Goal: Task Accomplishment & Management: Manage account settings

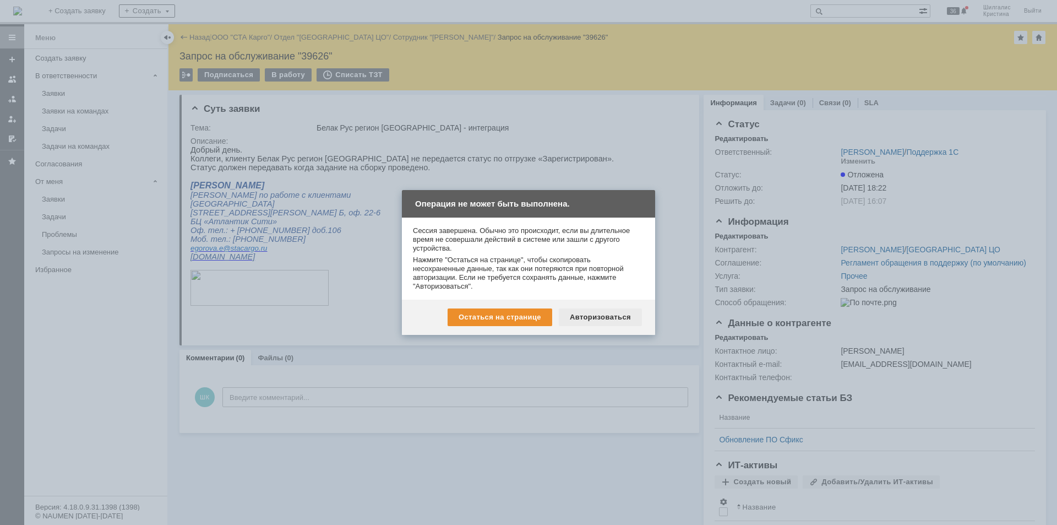
click at [619, 317] on div "Авторизоваться" at bounding box center [600, 317] width 83 height 18
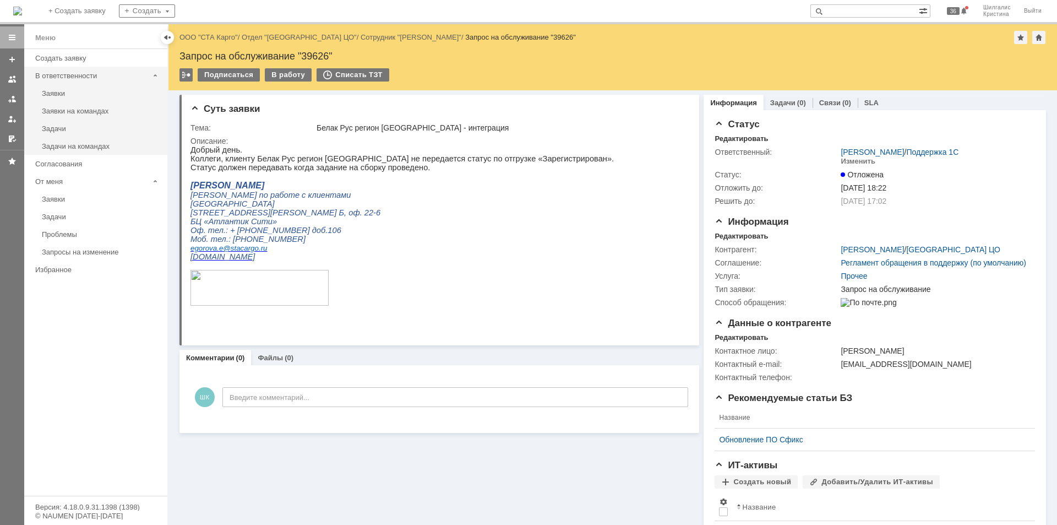
click at [57, 84] on div "В ответственности" at bounding box center [92, 75] width 122 height 17
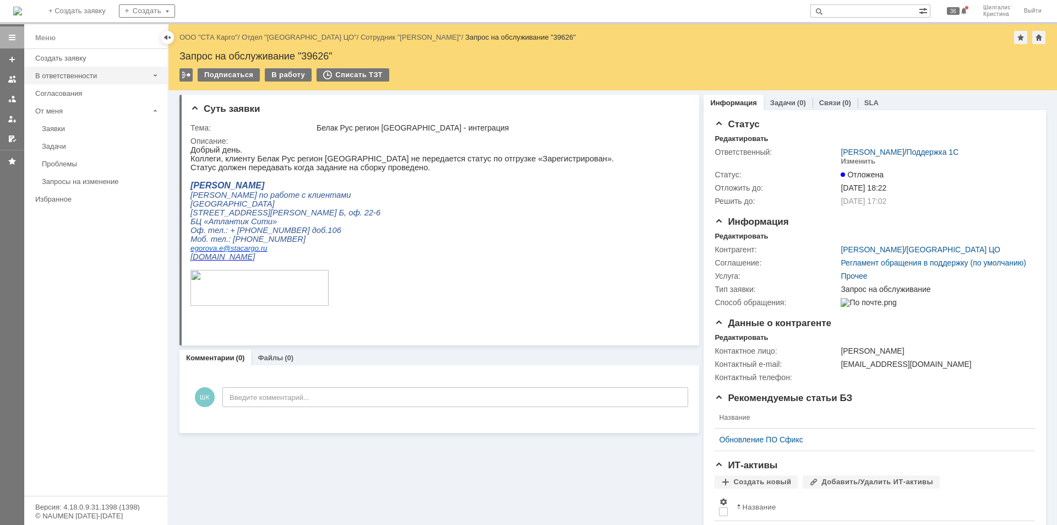
click at [69, 73] on div "В ответственности" at bounding box center [91, 76] width 113 height 8
click at [68, 94] on div "Заявки" at bounding box center [101, 93] width 119 height 8
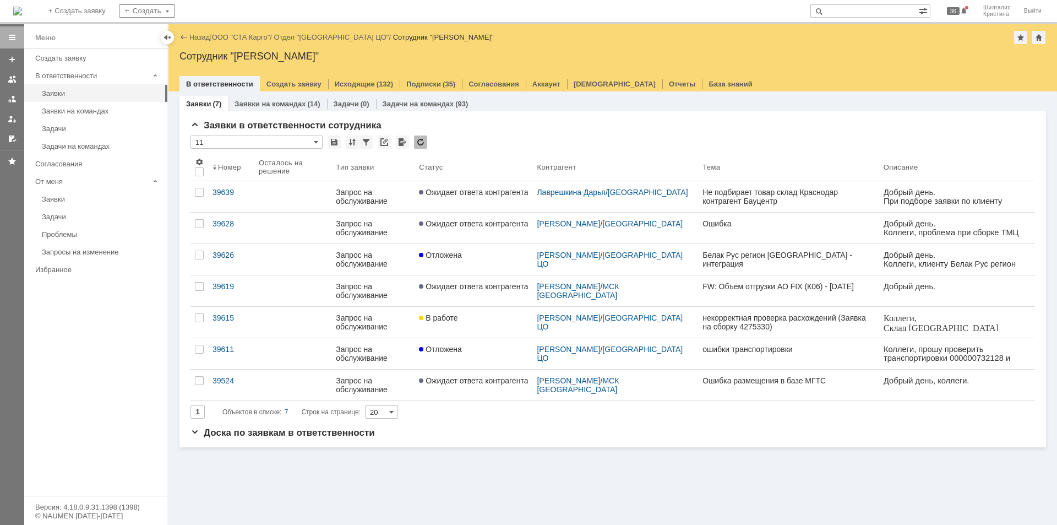
click at [238, 37] on link "ООО "СТА Карго"" at bounding box center [241, 37] width 58 height 8
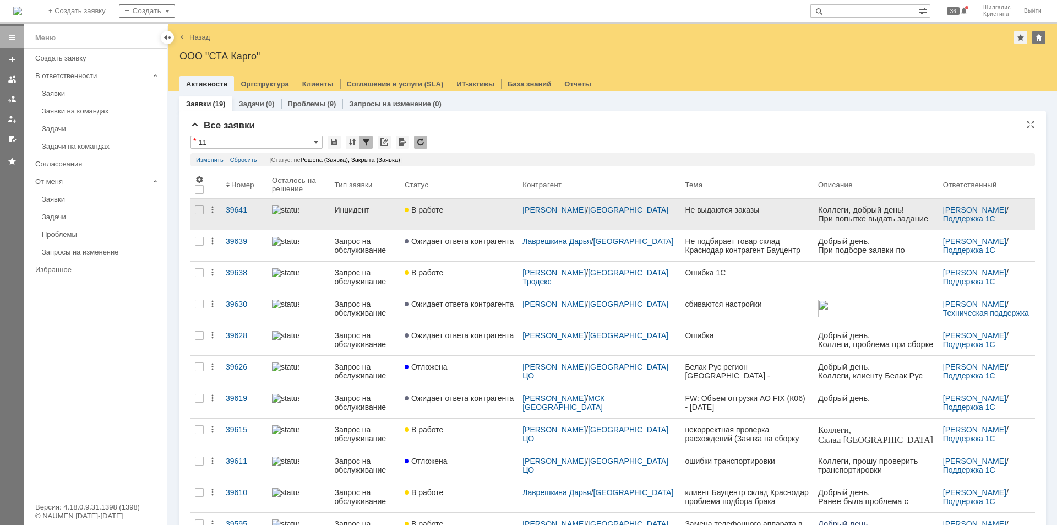
click at [465, 215] on link "В работе" at bounding box center [459, 214] width 118 height 31
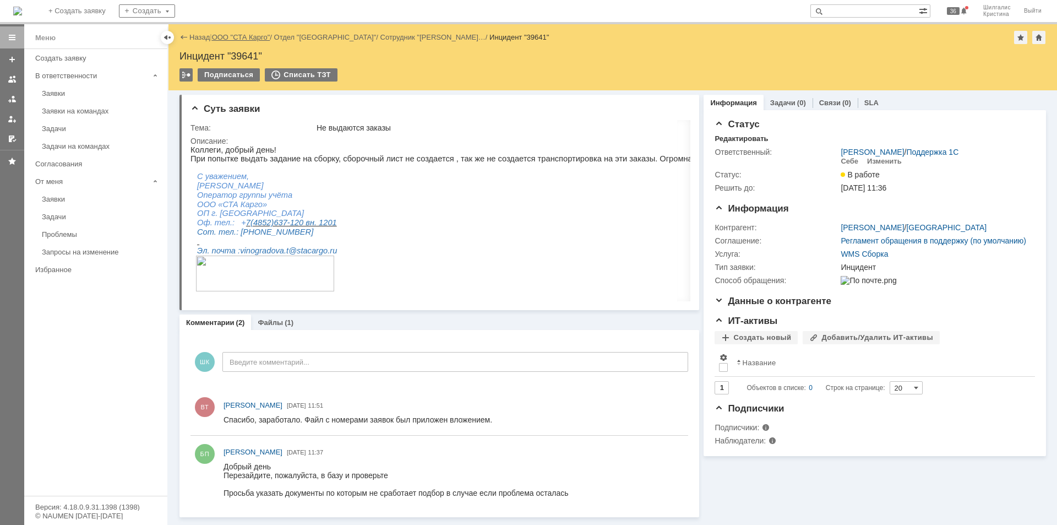
click at [237, 35] on link "ООО "СТА Карго"" at bounding box center [241, 37] width 58 height 8
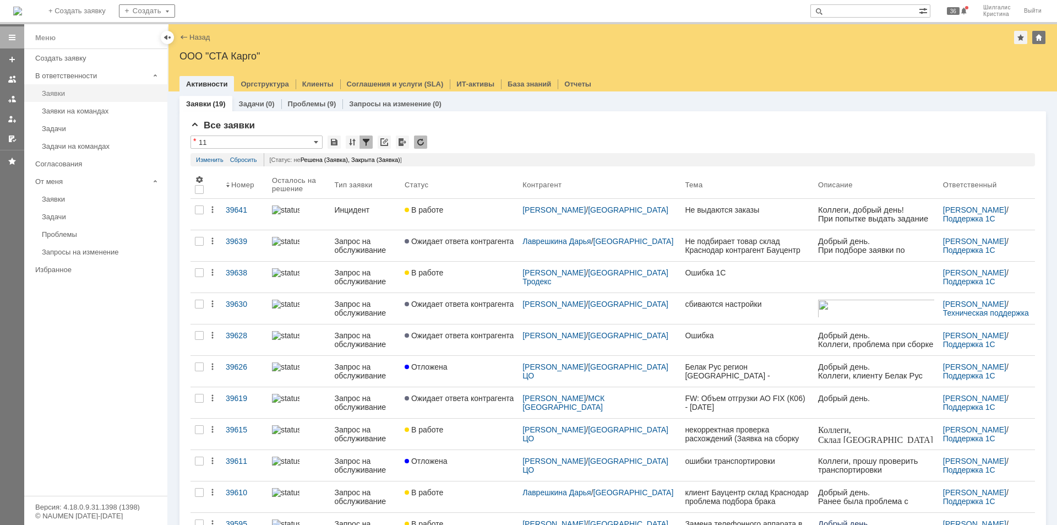
click at [76, 94] on div "Заявки" at bounding box center [101, 93] width 119 height 8
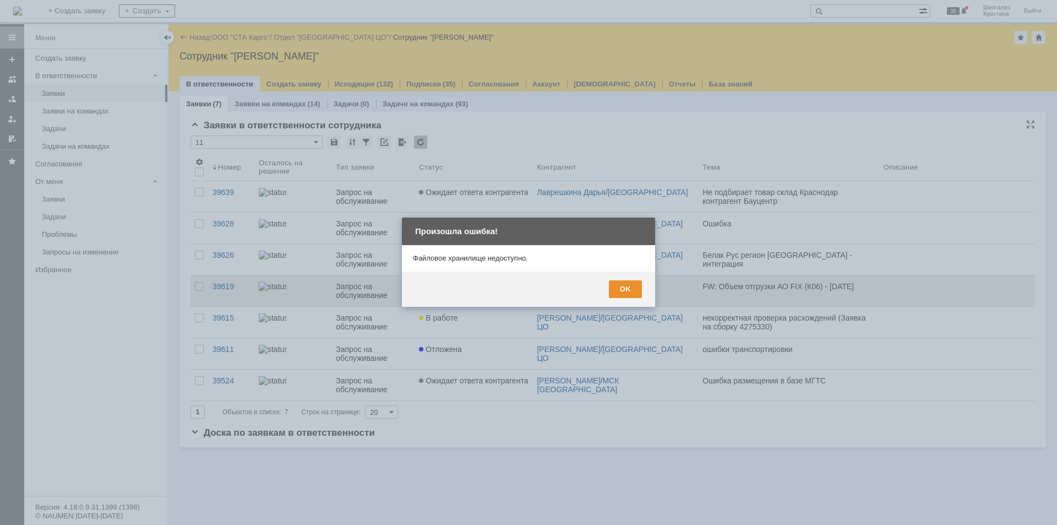
click at [629, 286] on div "OK" at bounding box center [625, 289] width 33 height 18
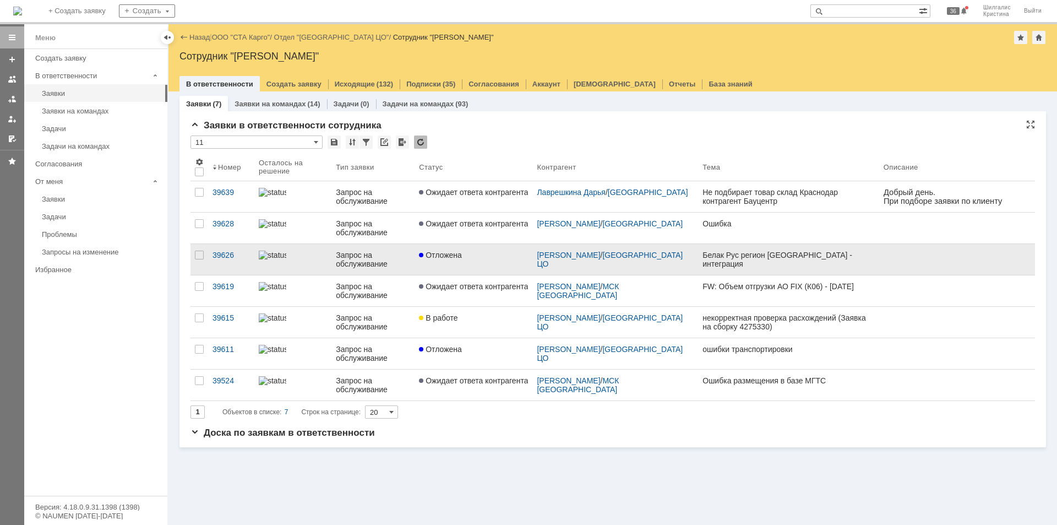
click at [476, 264] on link "Отложена" at bounding box center [474, 259] width 118 height 31
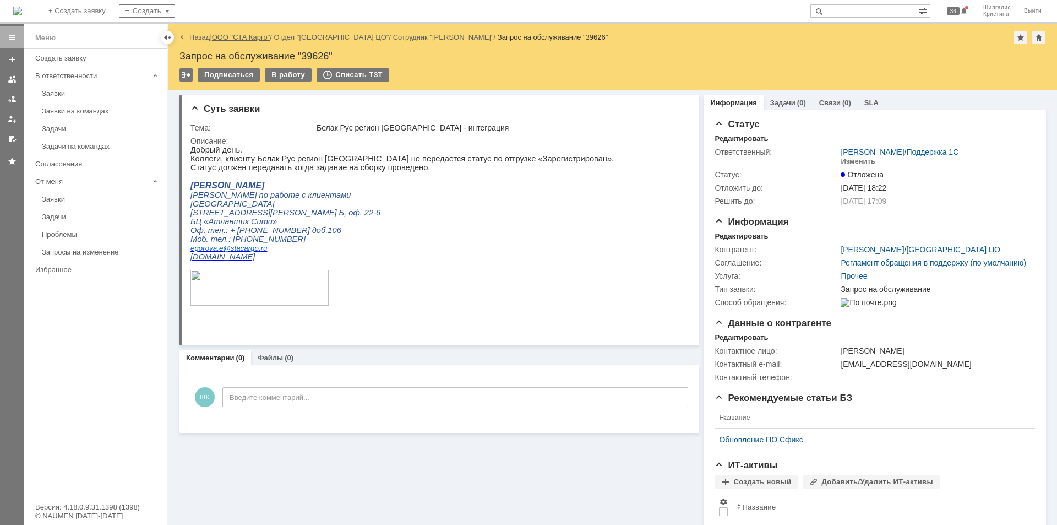
click at [246, 33] on link "ООО "СТА Карго"" at bounding box center [241, 37] width 58 height 8
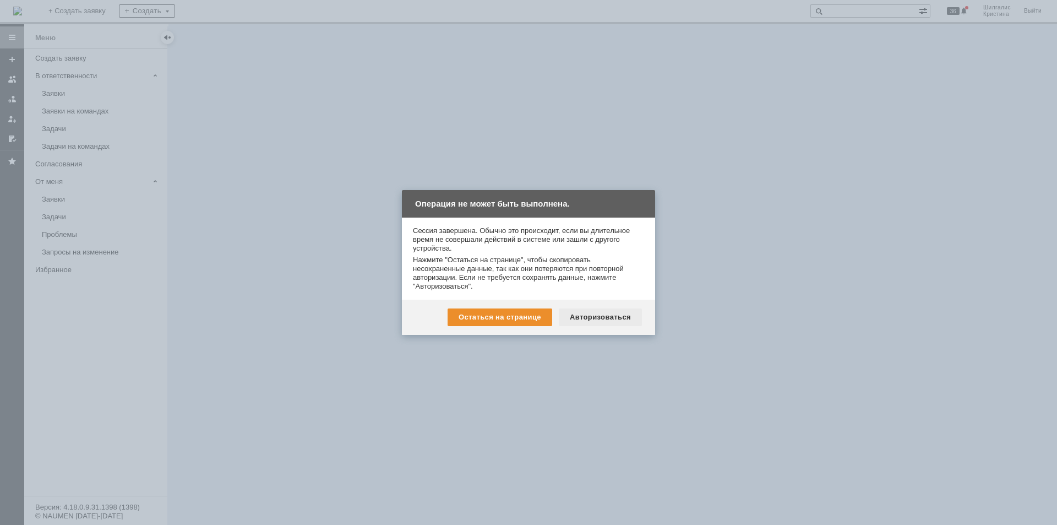
click at [619, 318] on div "Авторизоваться" at bounding box center [600, 317] width 83 height 18
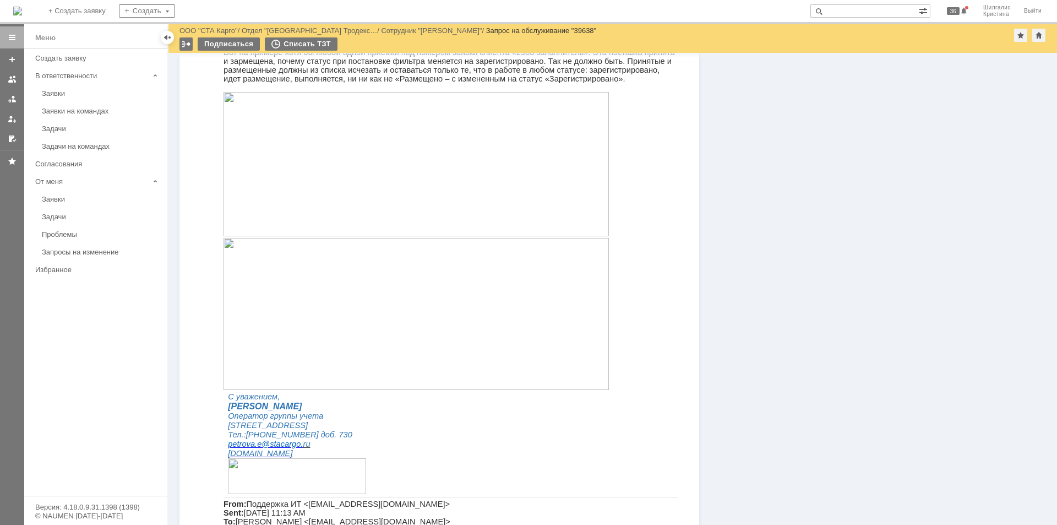
scroll to position [1267, 0]
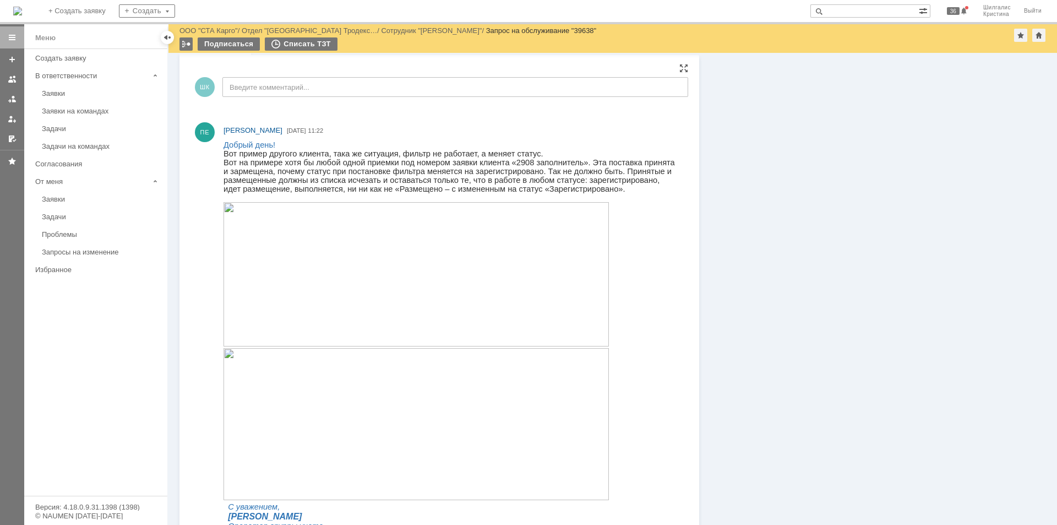
click at [327, 274] on img at bounding box center [416, 274] width 385 height 144
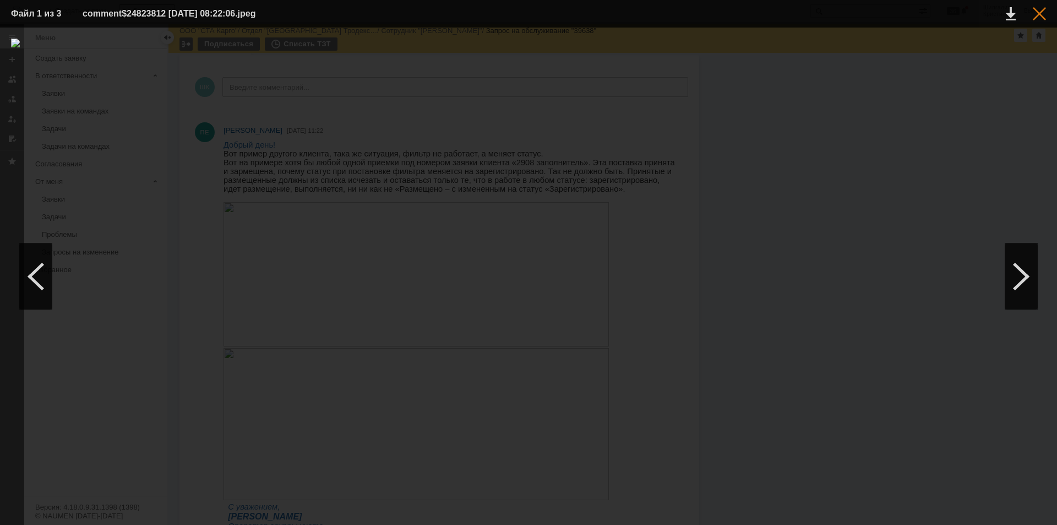
click at [1034, 10] on div at bounding box center [1039, 13] width 13 height 13
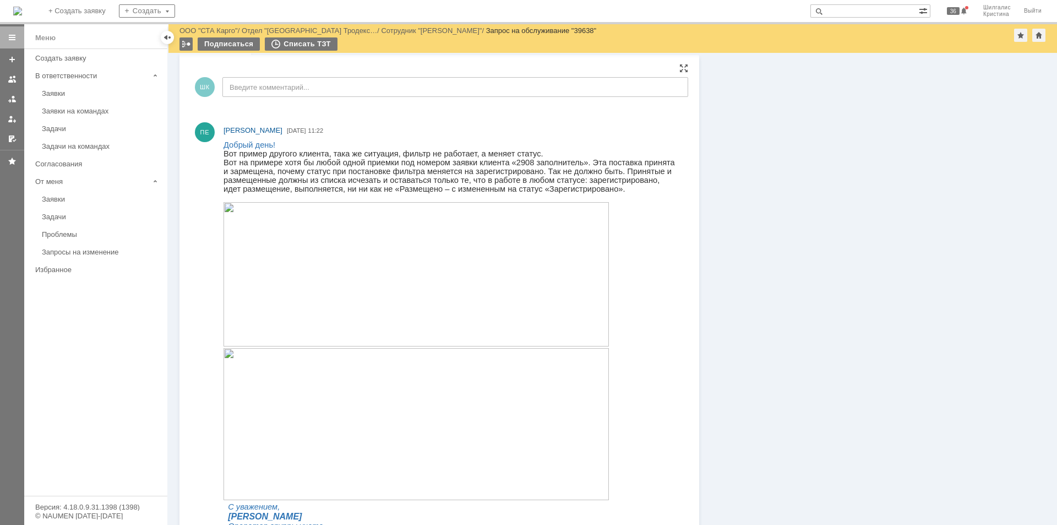
click at [270, 454] on img at bounding box center [416, 424] width 385 height 152
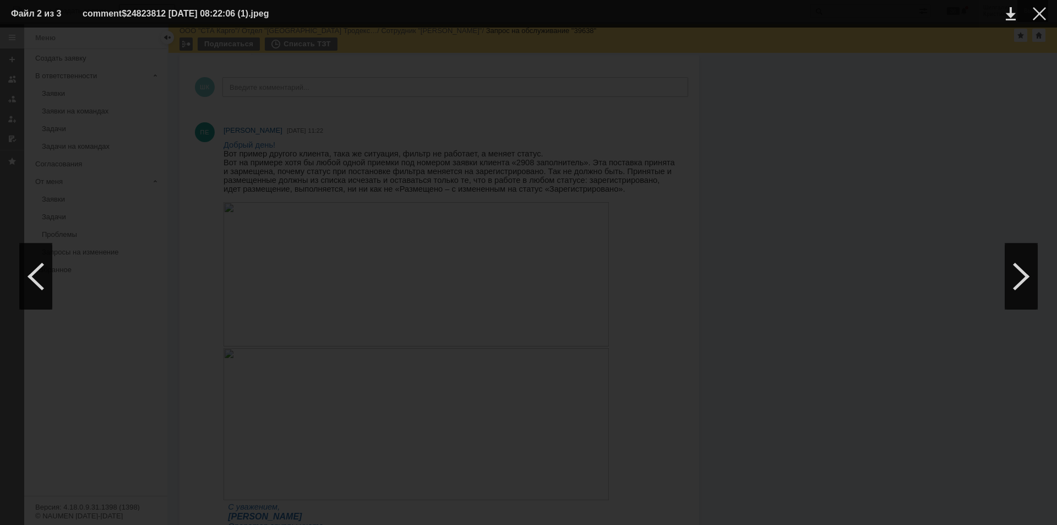
click at [1040, 10] on div at bounding box center [1039, 13] width 13 height 13
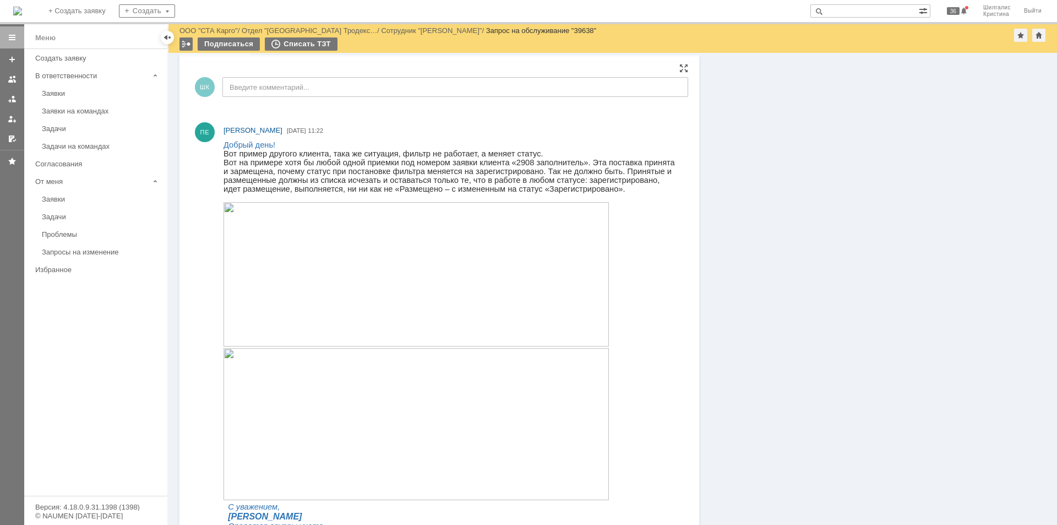
click at [363, 251] on img at bounding box center [416, 274] width 385 height 144
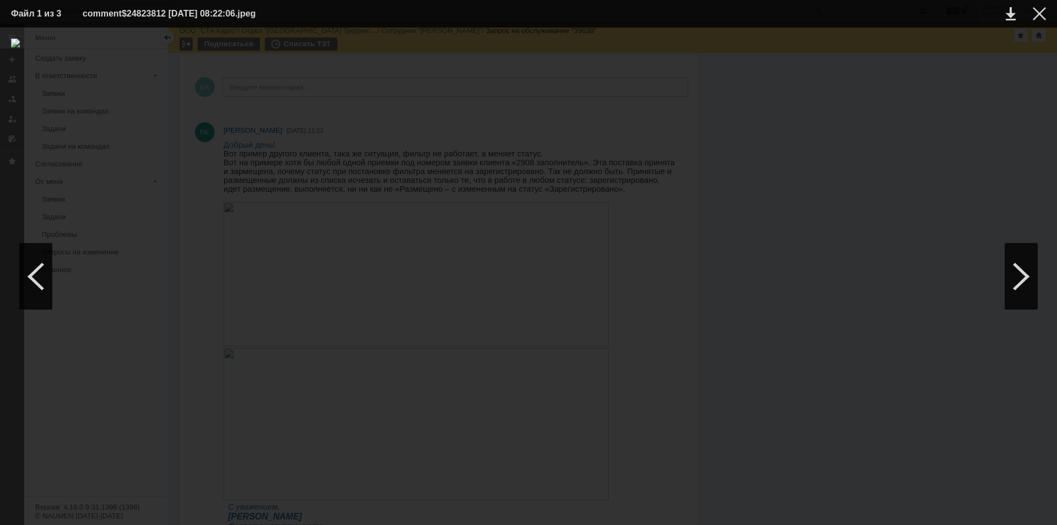
click at [1047, 12] on table "Файл 1 из 3 comment$24823812 15.09.2025 08:22:06.jpeg" at bounding box center [528, 14] width 1057 height 28
click at [1038, 16] on div at bounding box center [1039, 13] width 13 height 13
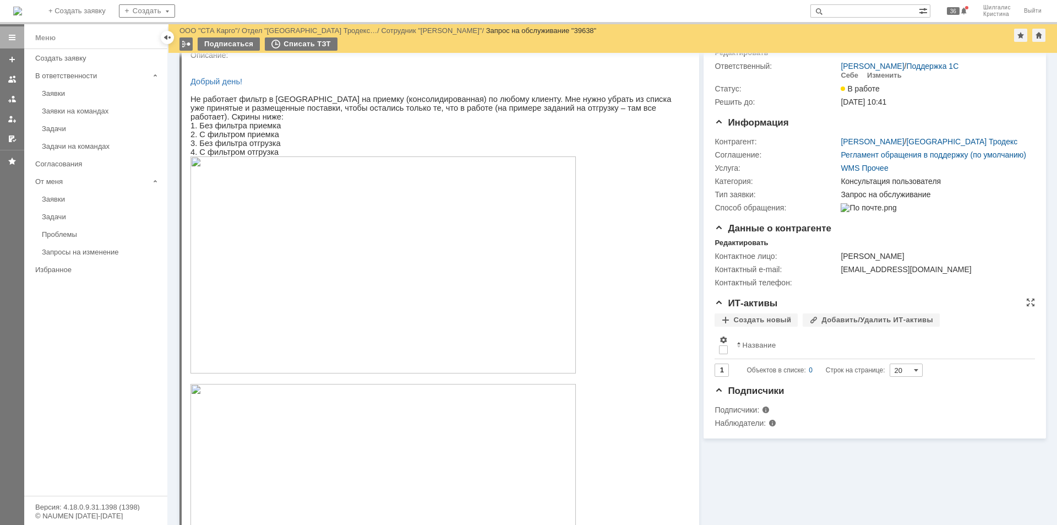
scroll to position [0, 0]
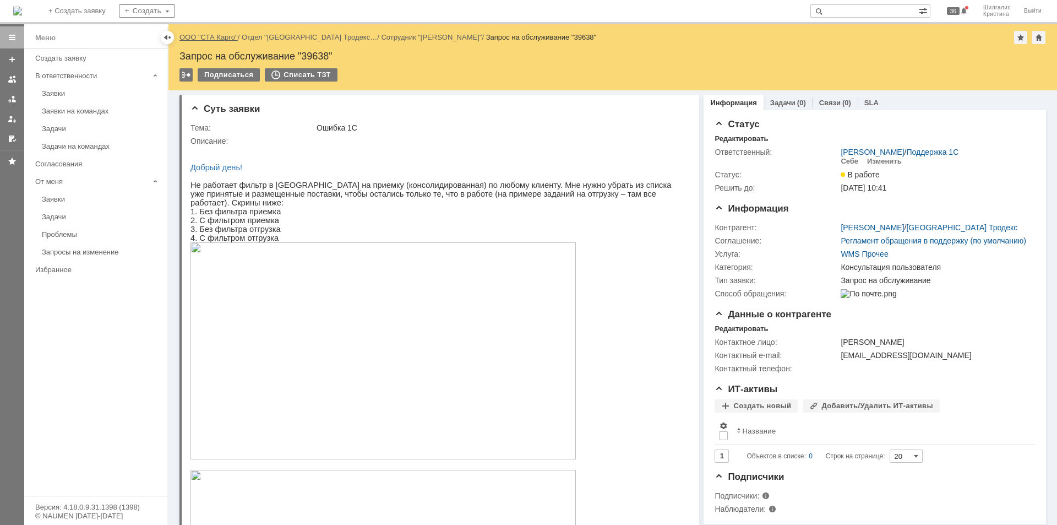
click at [214, 37] on link "ООО "СТА Карго"" at bounding box center [209, 37] width 58 height 8
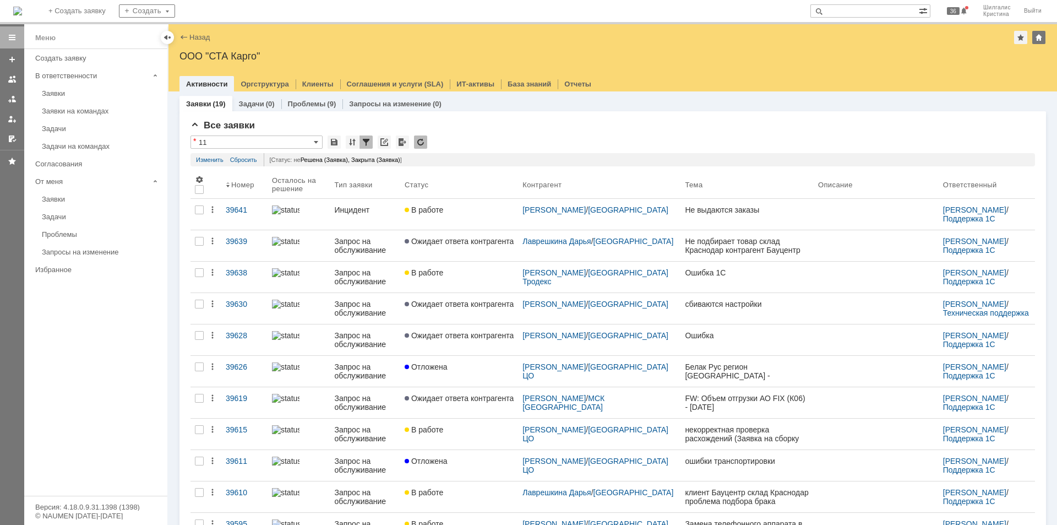
click at [79, 89] on link "Заявки" at bounding box center [101, 93] width 128 height 17
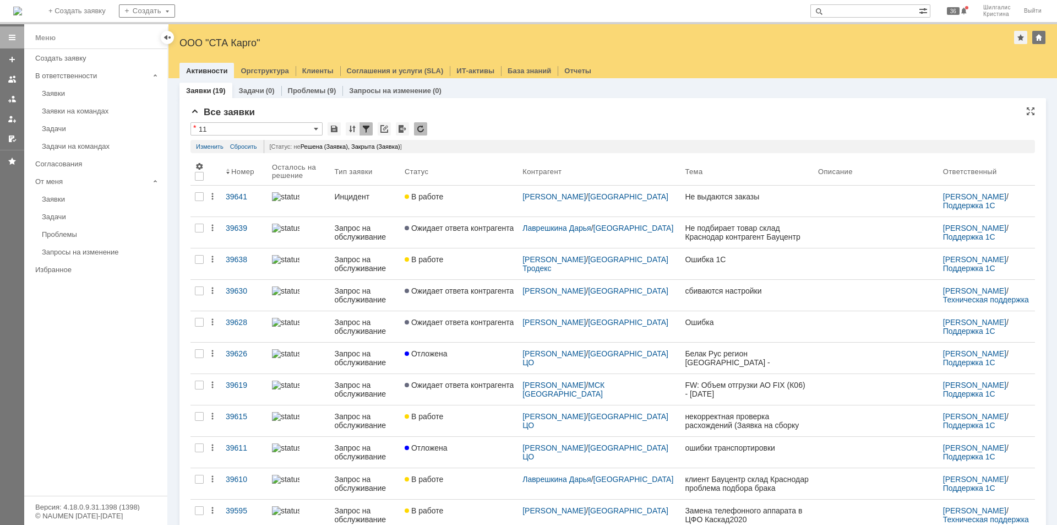
click at [525, 115] on div "Все заявки" at bounding box center [613, 112] width 845 height 11
click at [72, 89] on div "Заявки" at bounding box center [101, 93] width 119 height 8
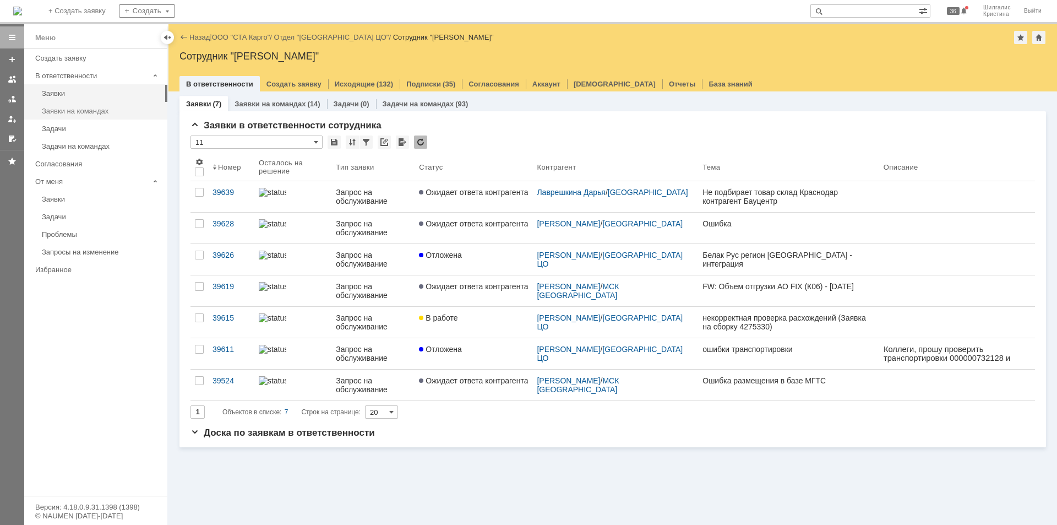
click at [66, 105] on link "Заявки на командах" at bounding box center [101, 110] width 128 height 17
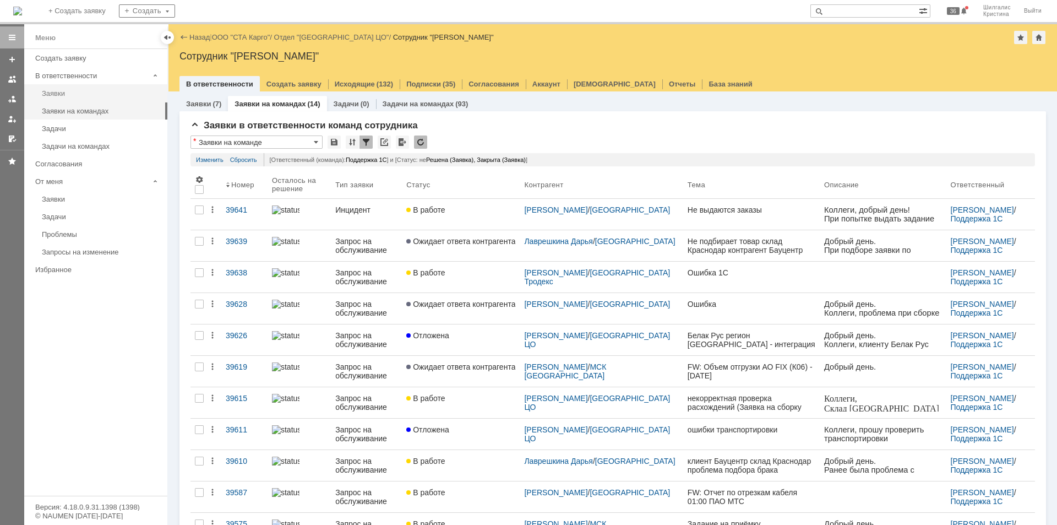
click at [101, 95] on div "Заявки" at bounding box center [101, 93] width 119 height 8
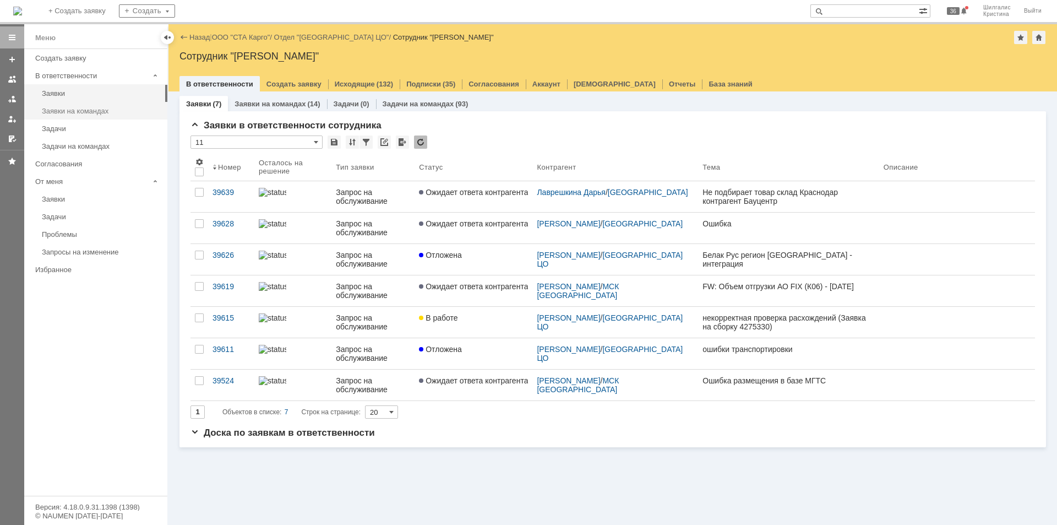
click at [105, 107] on div "Заявки на командах" at bounding box center [101, 111] width 119 height 8
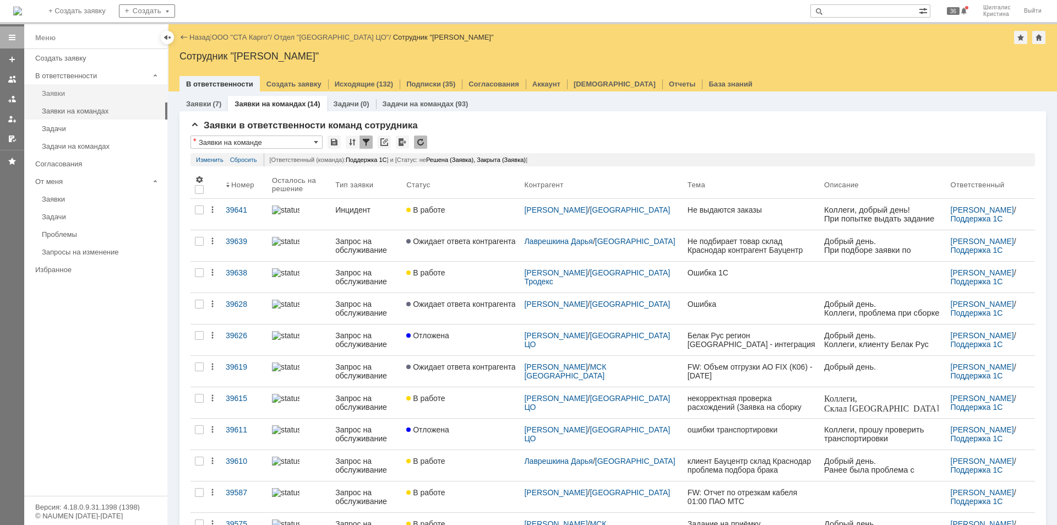
click at [78, 86] on link "Заявки" at bounding box center [101, 93] width 128 height 17
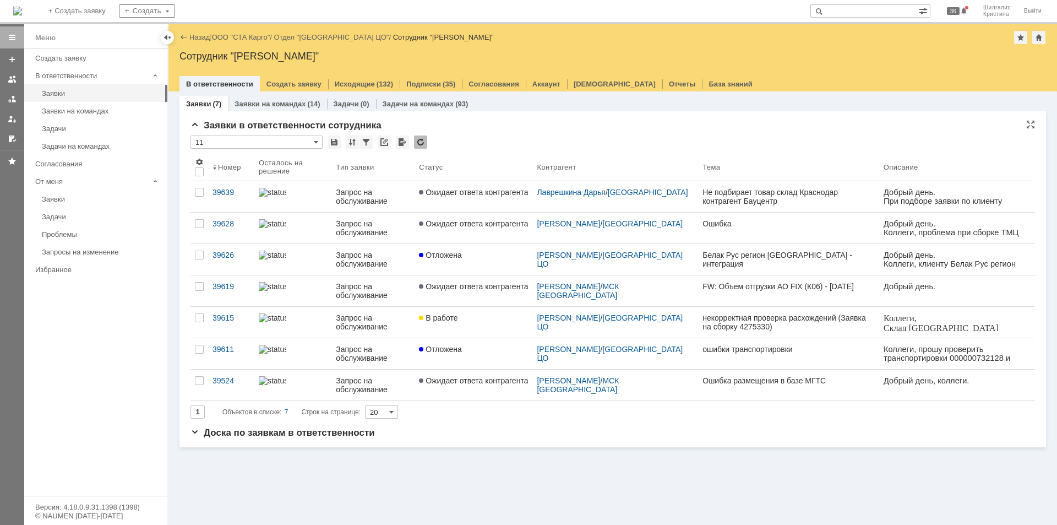
click at [480, 131] on div "Заявки в ответственности сотрудника" at bounding box center [613, 125] width 845 height 11
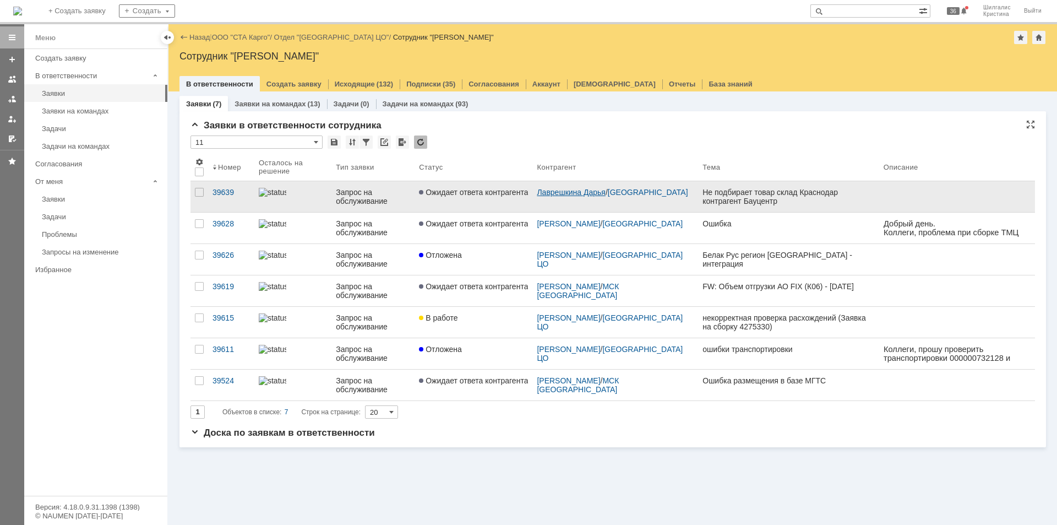
click at [578, 190] on link "Лаврешкина Дарья" at bounding box center [571, 192] width 69 height 9
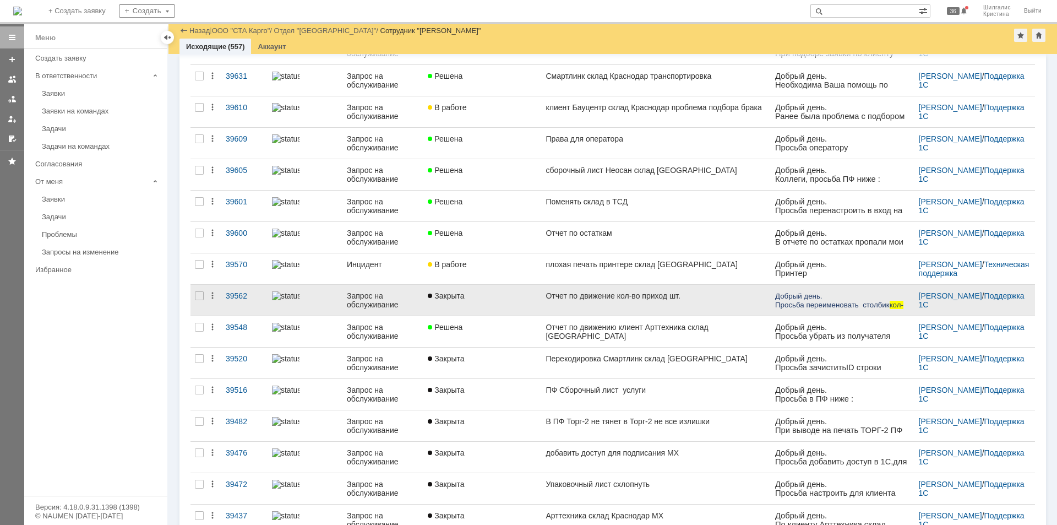
scroll to position [58, 0]
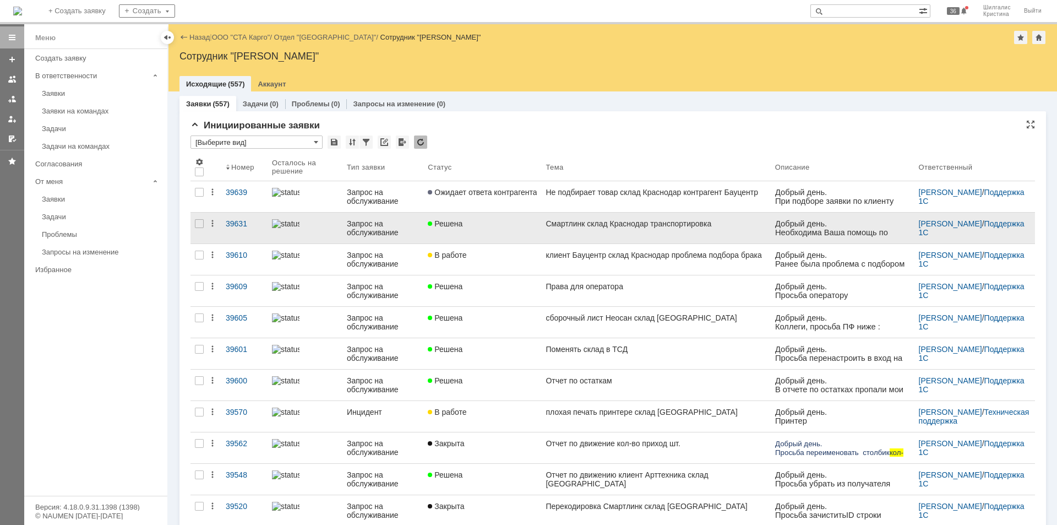
click at [477, 221] on div "Решена" at bounding box center [482, 223] width 109 height 9
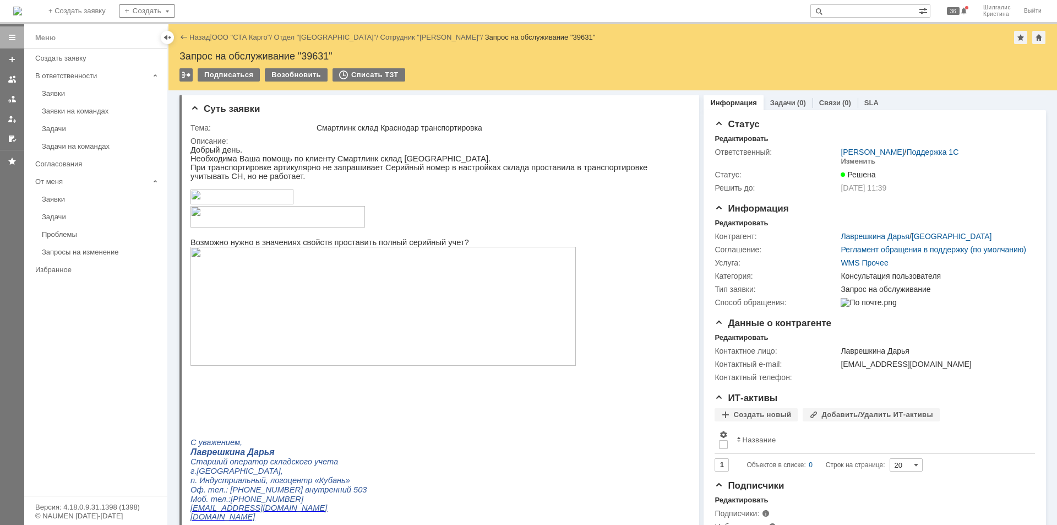
drag, startPoint x: 703, startPoint y: 303, endPoint x: 640, endPoint y: 70, distance: 240.6
click at [300, 74] on div "Возобновить" at bounding box center [296, 74] width 63 height 13
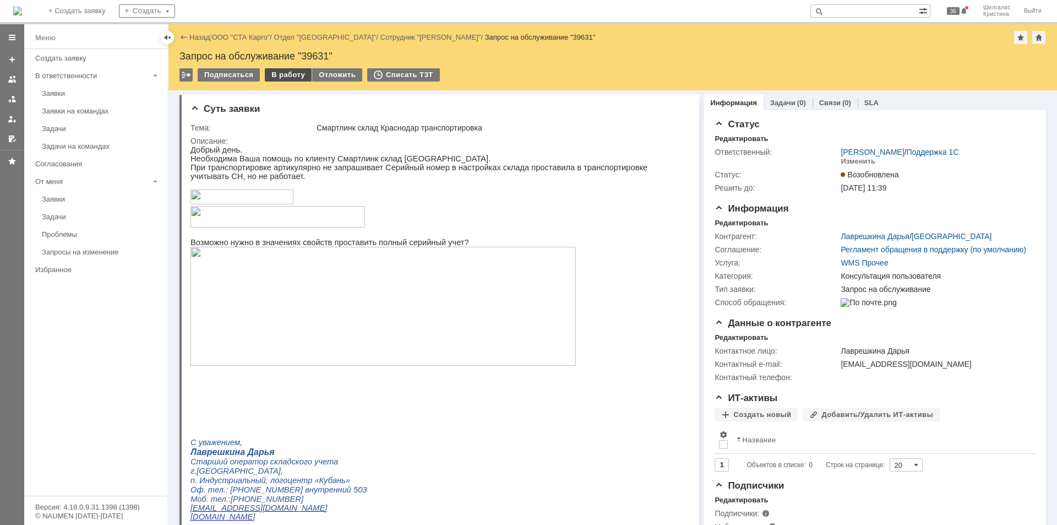
click at [286, 77] on div "В работу" at bounding box center [288, 74] width 47 height 13
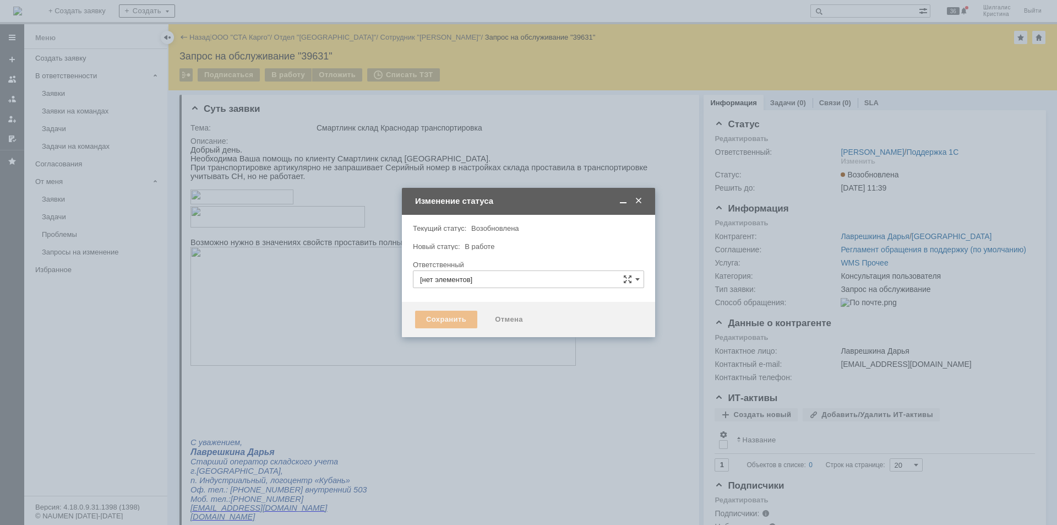
type input "[PERSON_NAME]"
type input "Консультация пользователя"
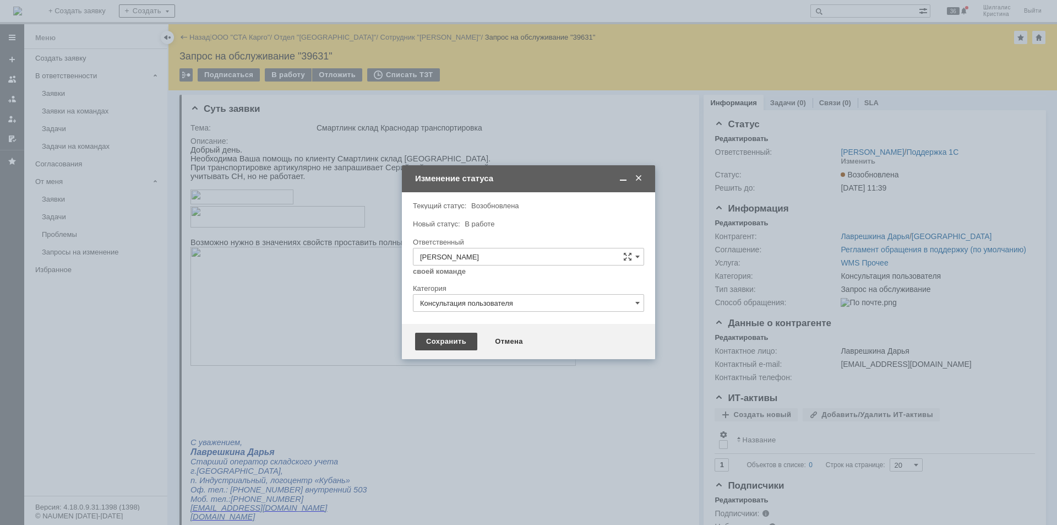
click at [437, 340] on div "Сохранить" at bounding box center [446, 342] width 62 height 18
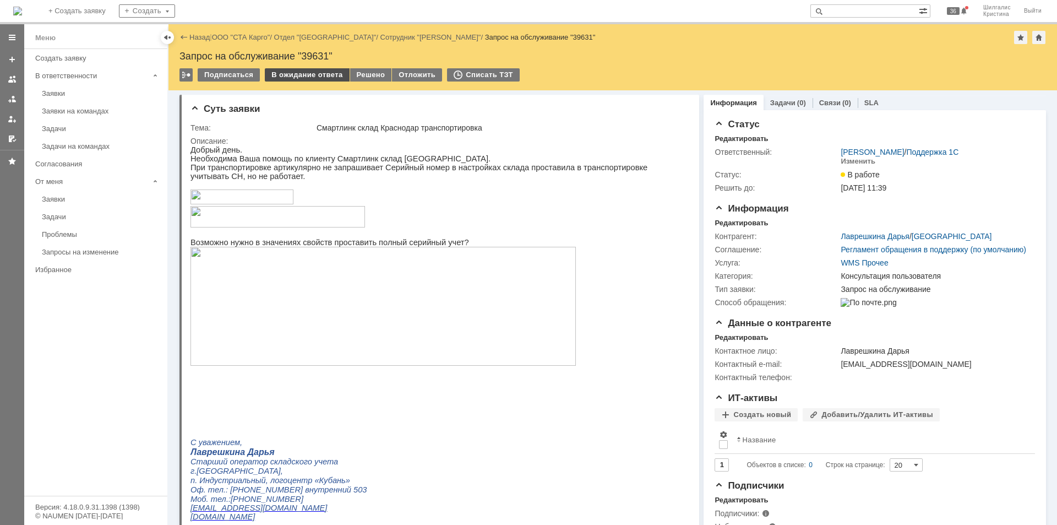
click at [299, 73] on div "В ожидание ответа" at bounding box center [307, 74] width 84 height 13
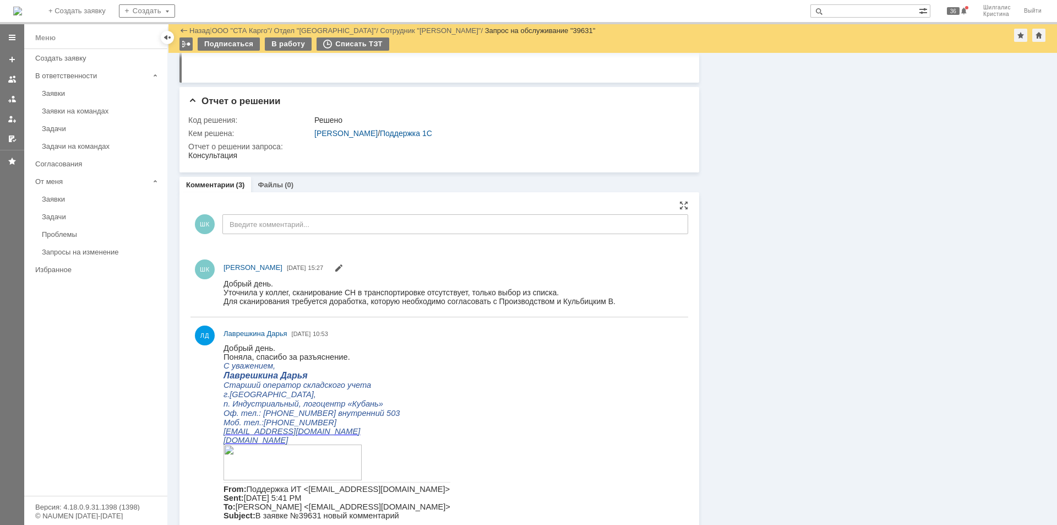
scroll to position [551, 0]
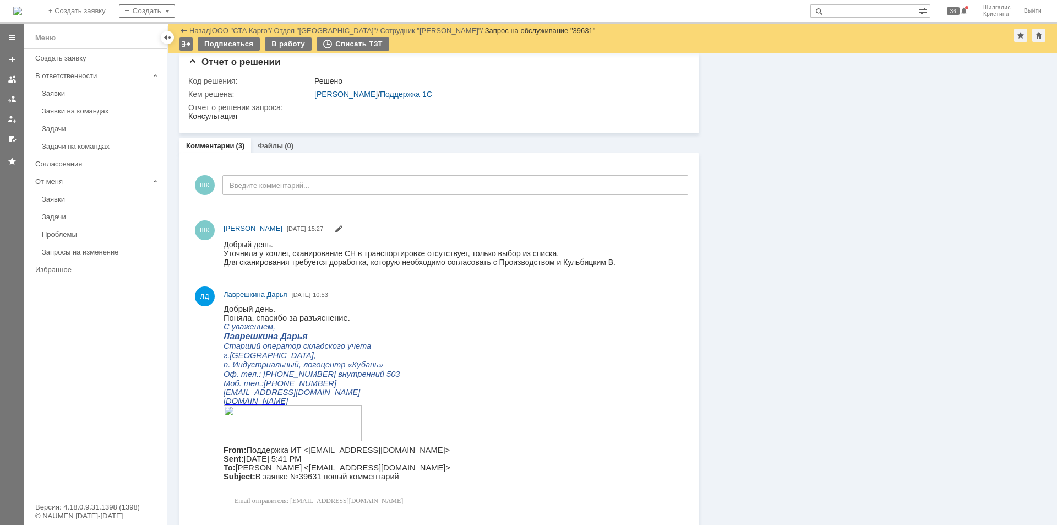
click at [858, 291] on div "Информация Задачи (0) Связи (0) SLA Статус Редактировать Ответственный: Шилгали…" at bounding box center [872, 50] width 347 height 1097
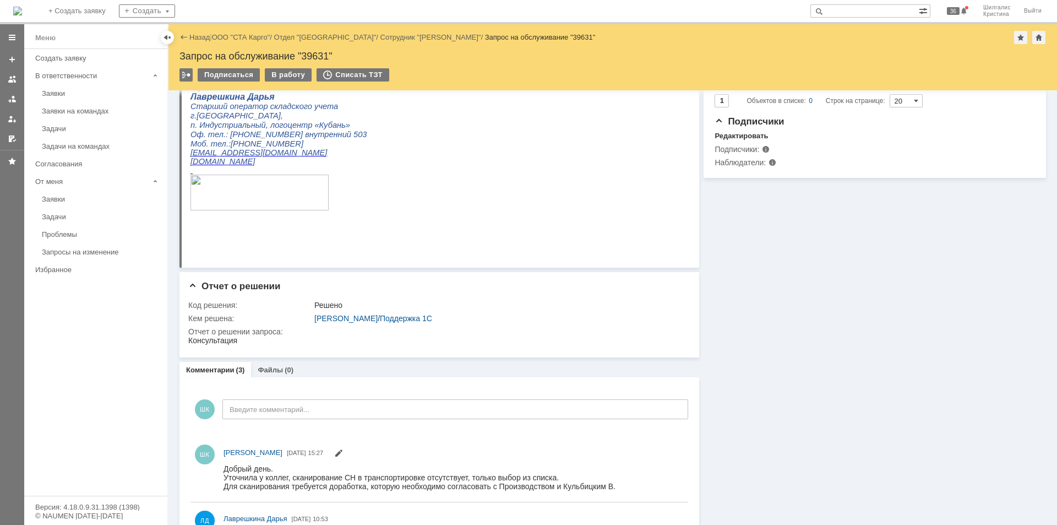
drag, startPoint x: 672, startPoint y: 252, endPoint x: 575, endPoint y: 95, distance: 184.2
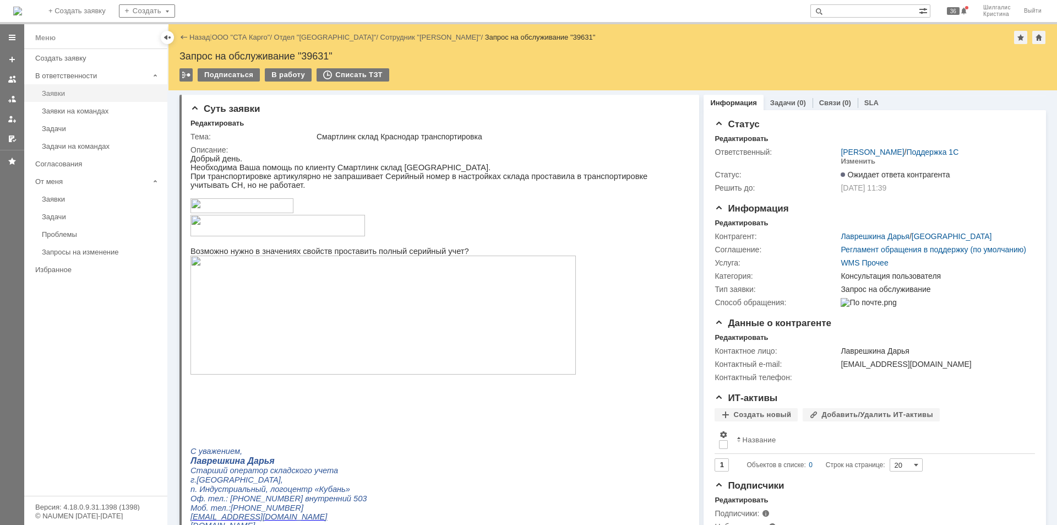
click at [78, 85] on link "Заявки" at bounding box center [101, 93] width 128 height 17
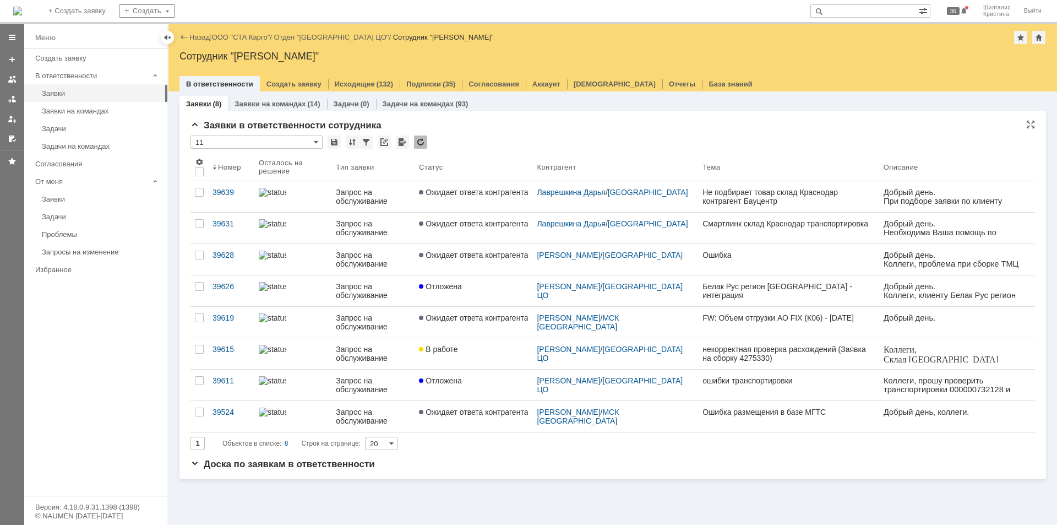
click at [513, 122] on div "Заявки в ответственности сотрудника" at bounding box center [613, 125] width 845 height 11
click at [232, 40] on link "ООО "СТА Карго"" at bounding box center [241, 37] width 58 height 8
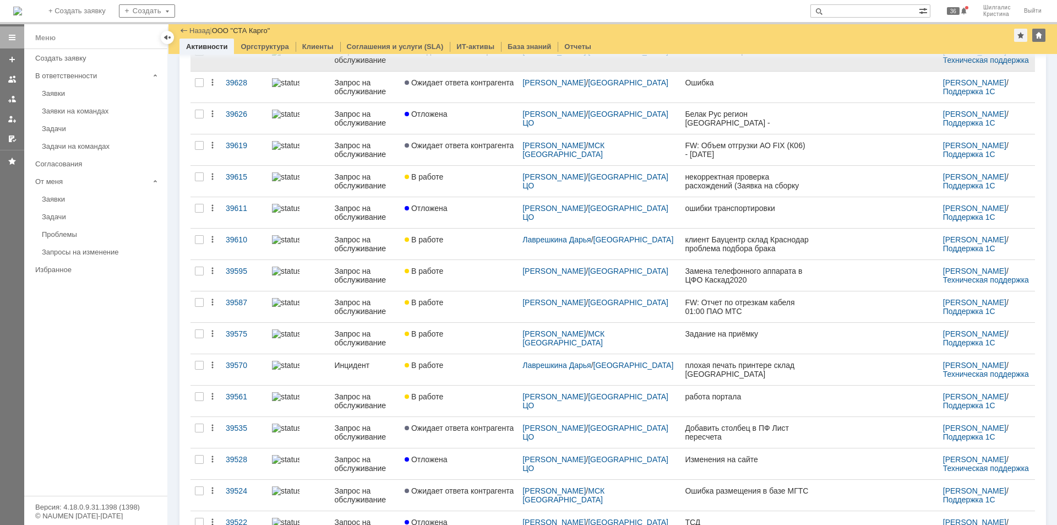
scroll to position [220, 0]
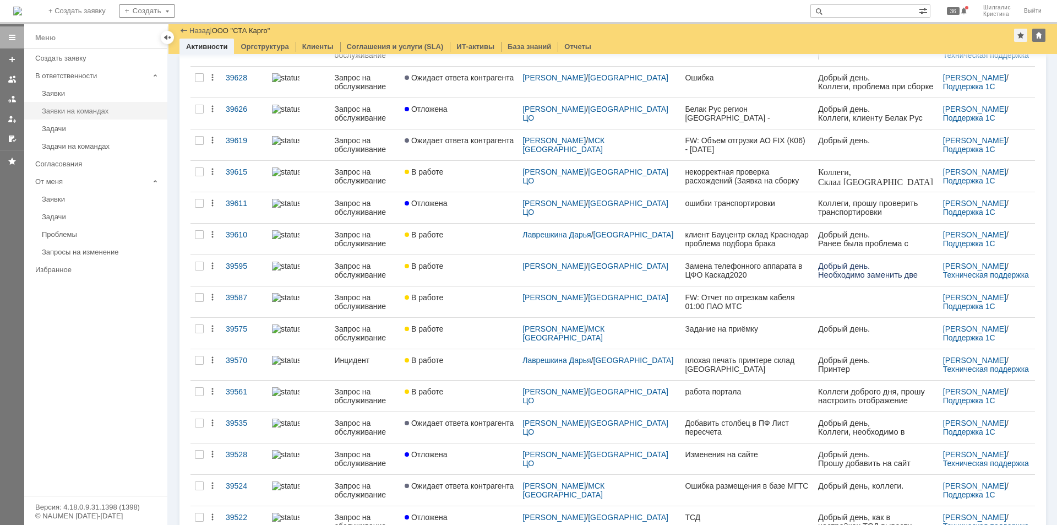
click at [86, 110] on div "Заявки на командах" at bounding box center [101, 111] width 119 height 8
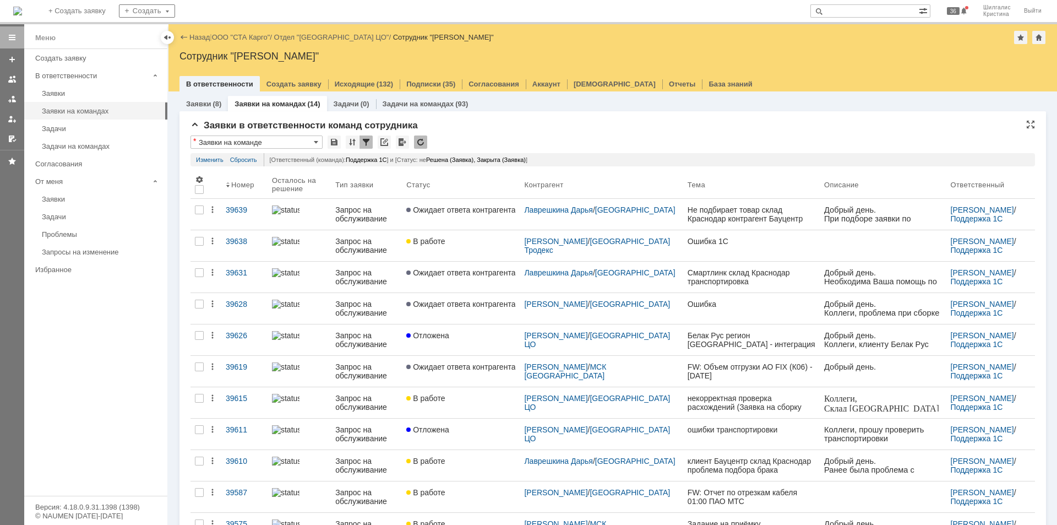
click at [535, 128] on div "Заявки в ответственности команд сотрудника" at bounding box center [613, 125] width 845 height 11
